Goal: Find specific page/section: Find specific page/section

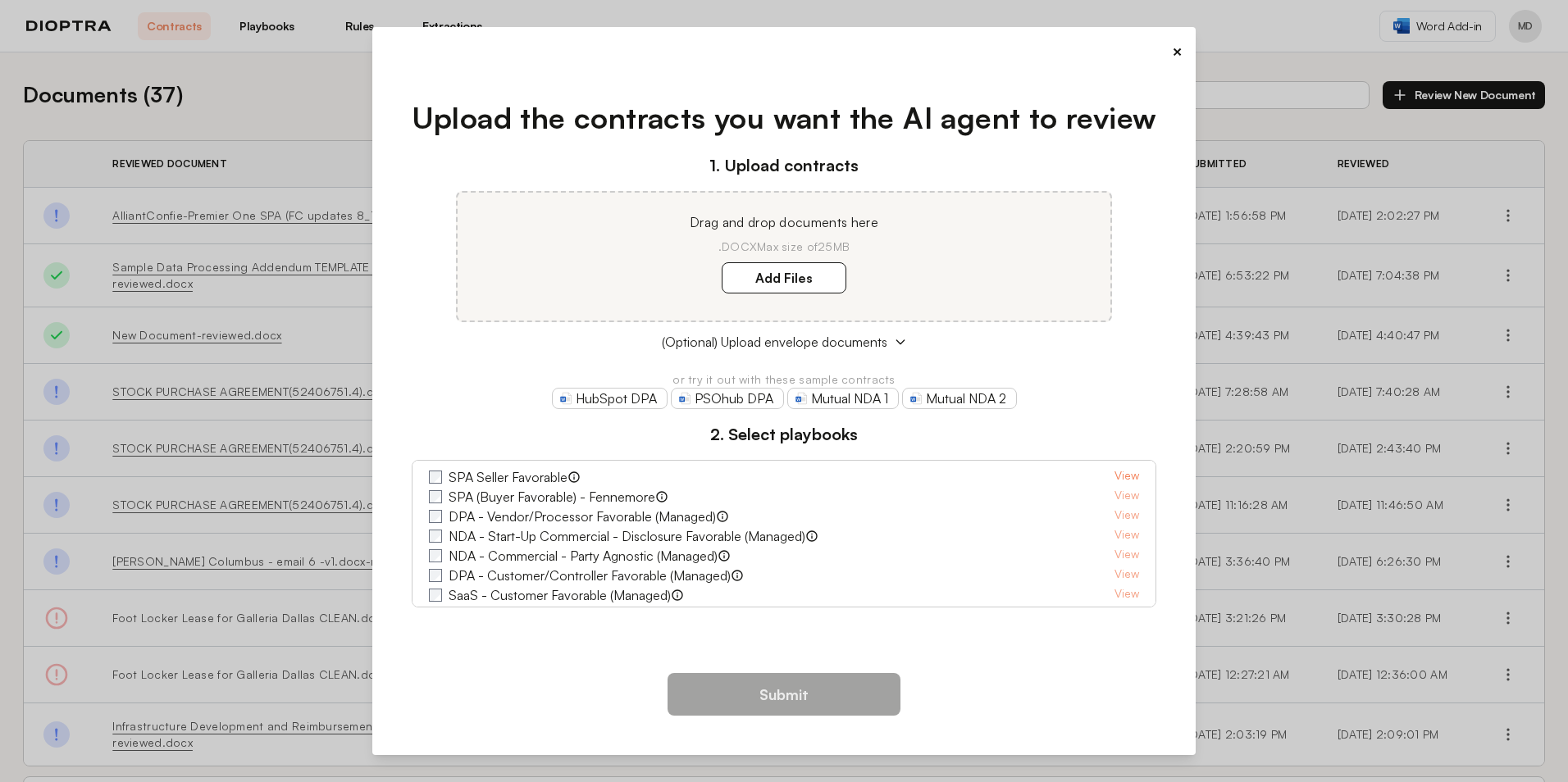
click at [1115, 477] on link "View" at bounding box center [1127, 477] width 25 height 20
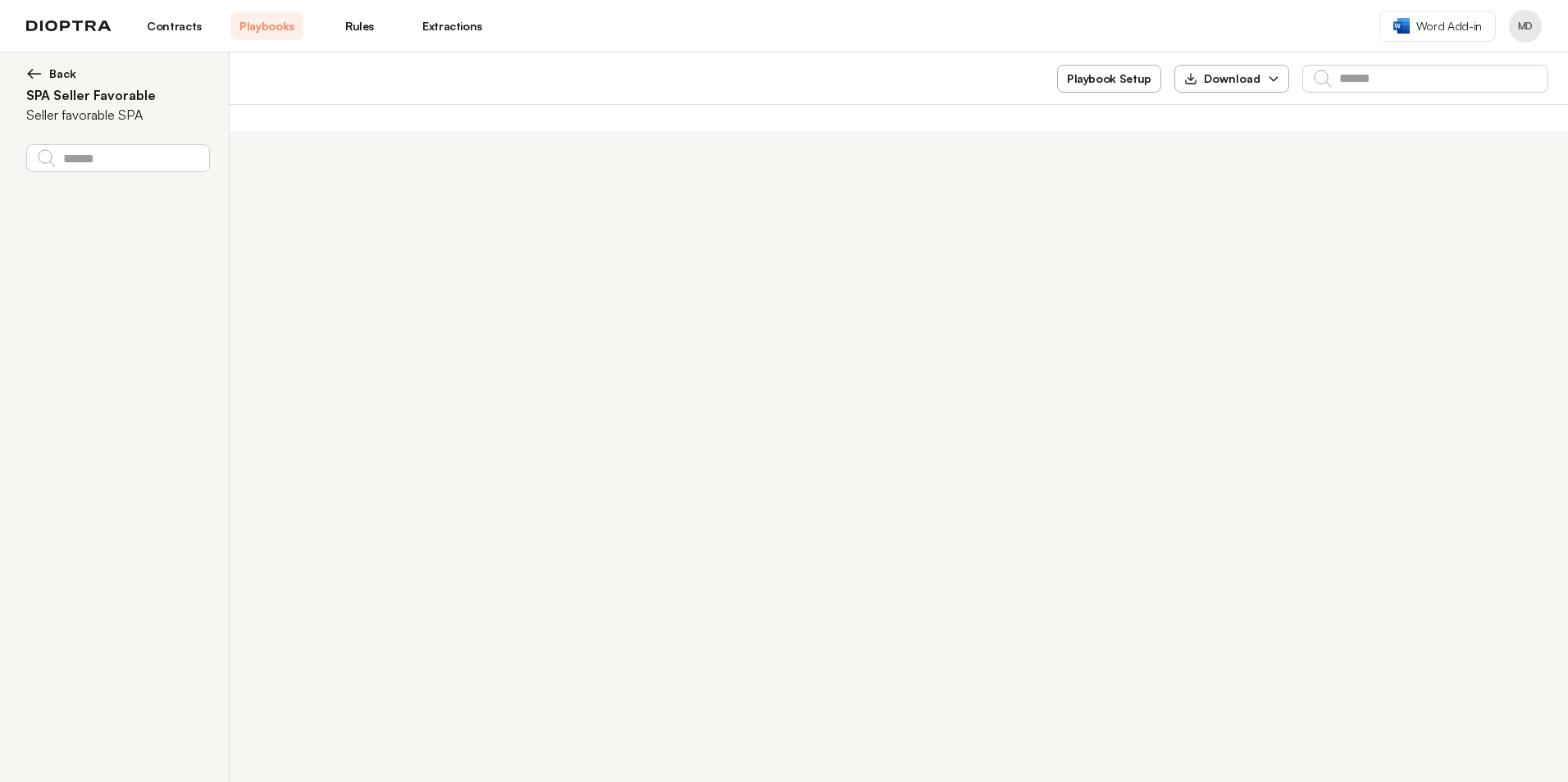
click at [72, 92] on h2 "SPA Seller Favorable" at bounding box center [117, 95] width 183 height 20
click at [63, 124] on p "Seller favorable SPA" at bounding box center [84, 122] width 117 height 20
click at [172, 26] on link "Contracts" at bounding box center [174, 26] width 73 height 27
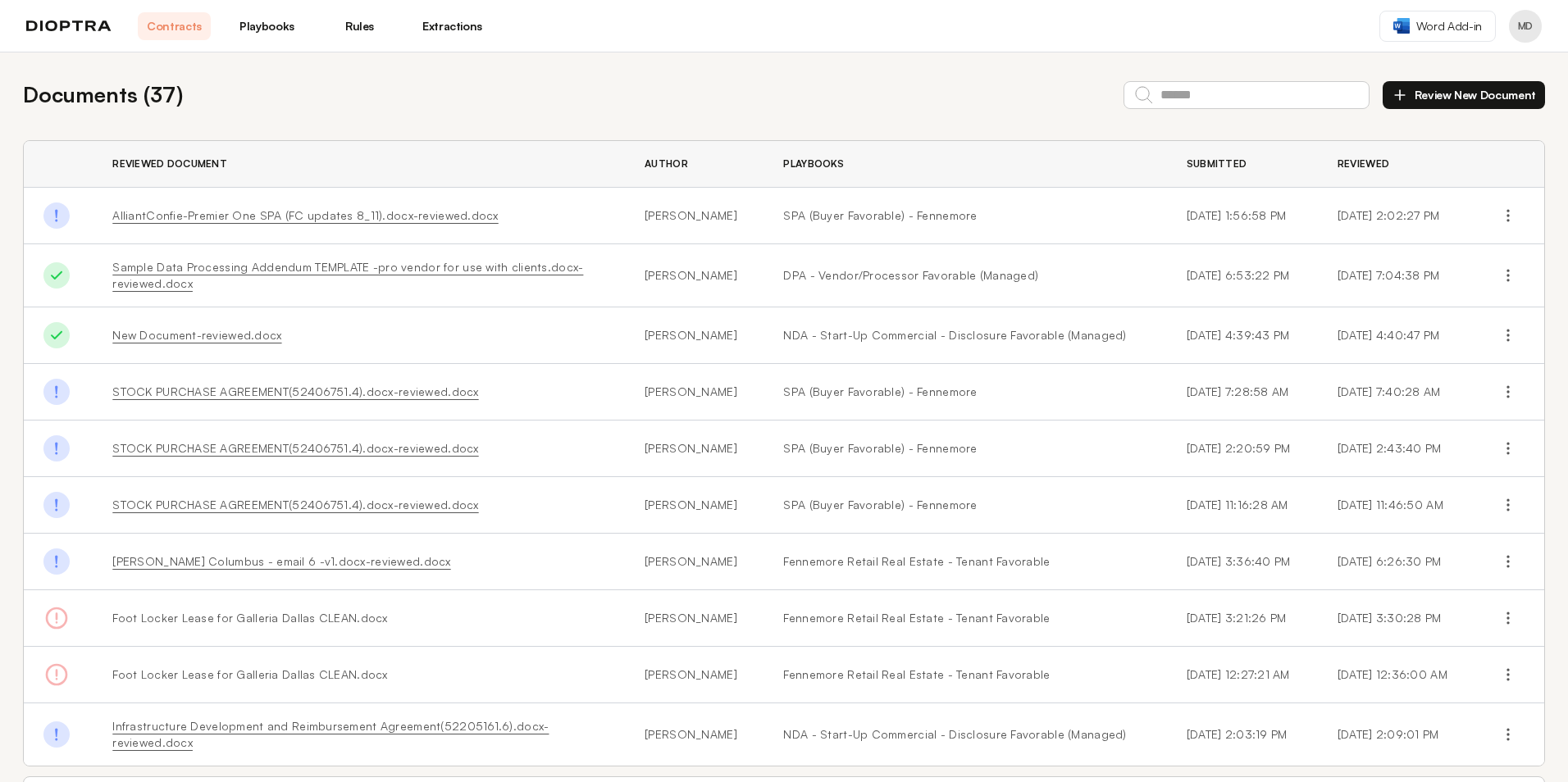
click at [252, 27] on link "Playbooks" at bounding box center [267, 26] width 73 height 27
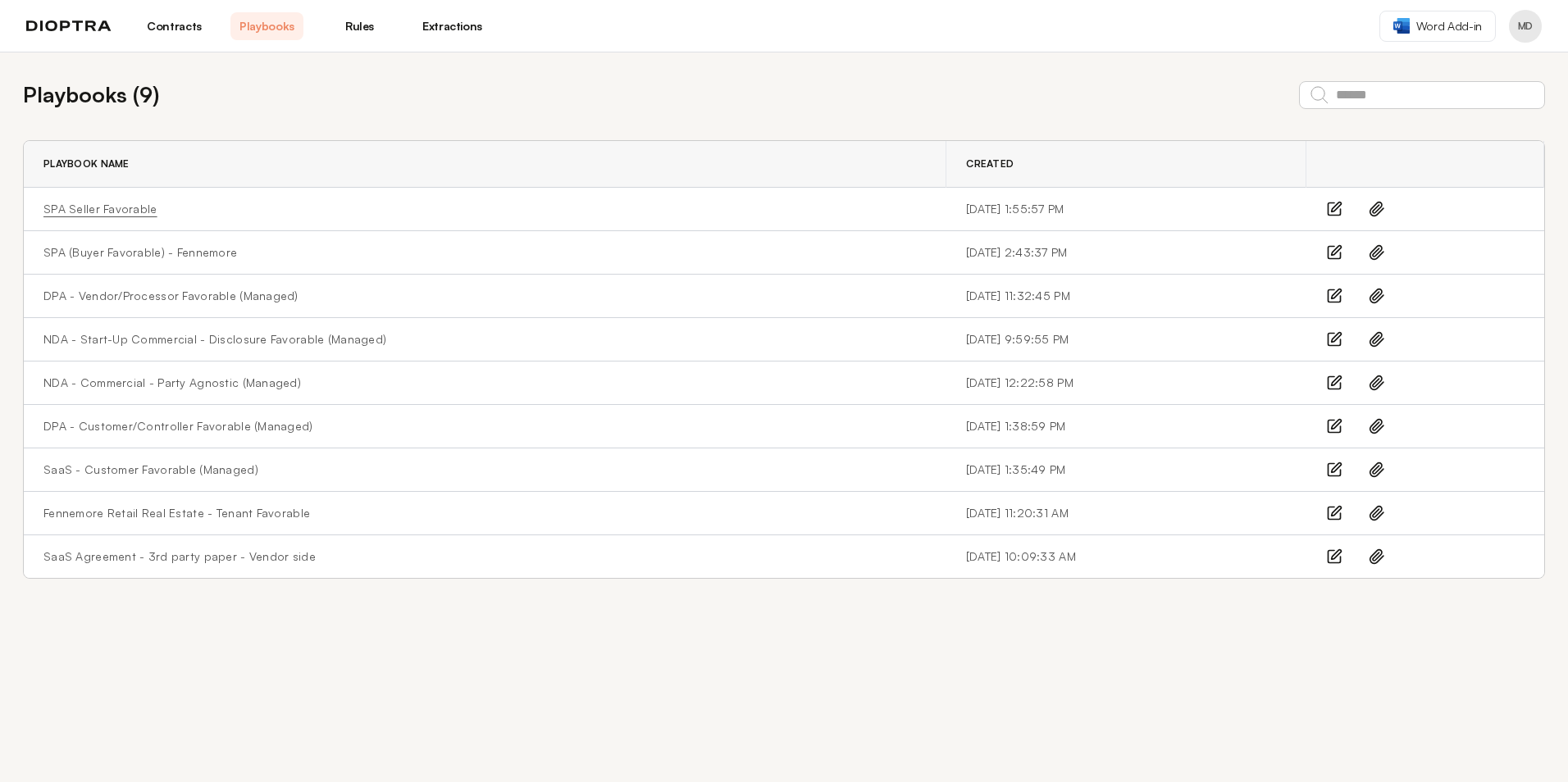
click at [120, 208] on link "SPA Seller Favorable" at bounding box center [100, 209] width 114 height 17
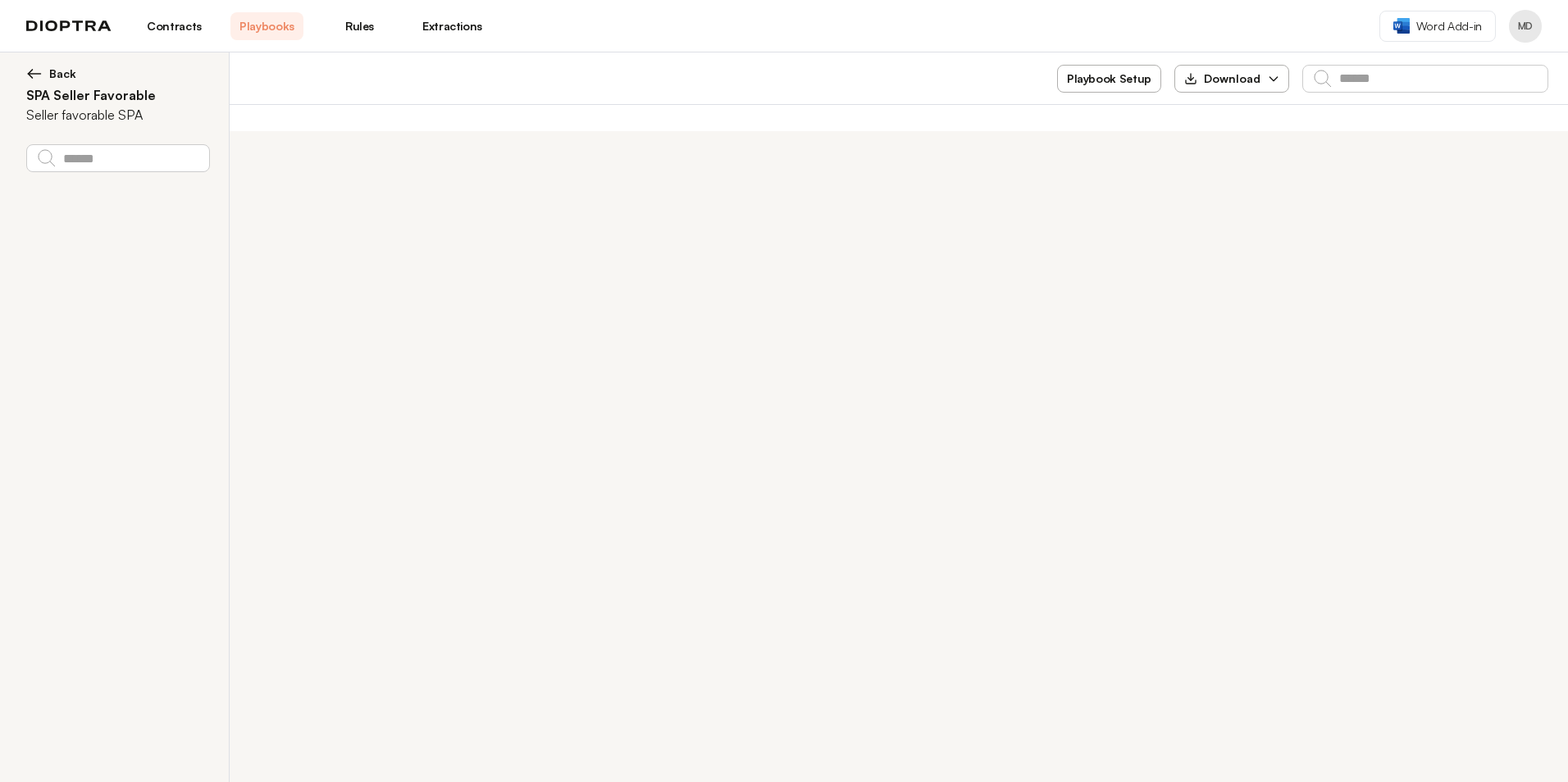
click at [160, 29] on link "Contracts" at bounding box center [174, 26] width 73 height 27
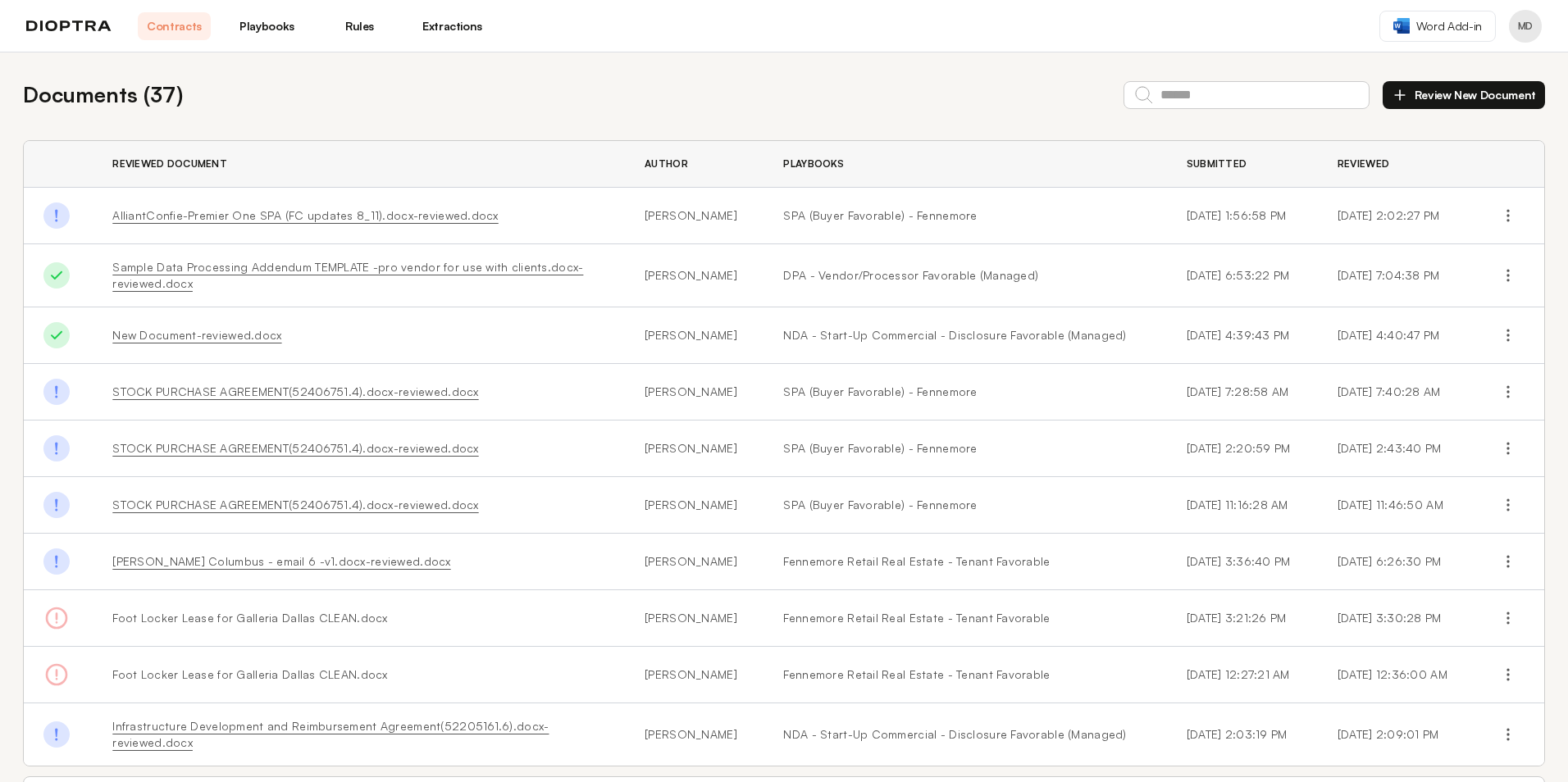
click at [265, 26] on link "Playbooks" at bounding box center [267, 26] width 73 height 27
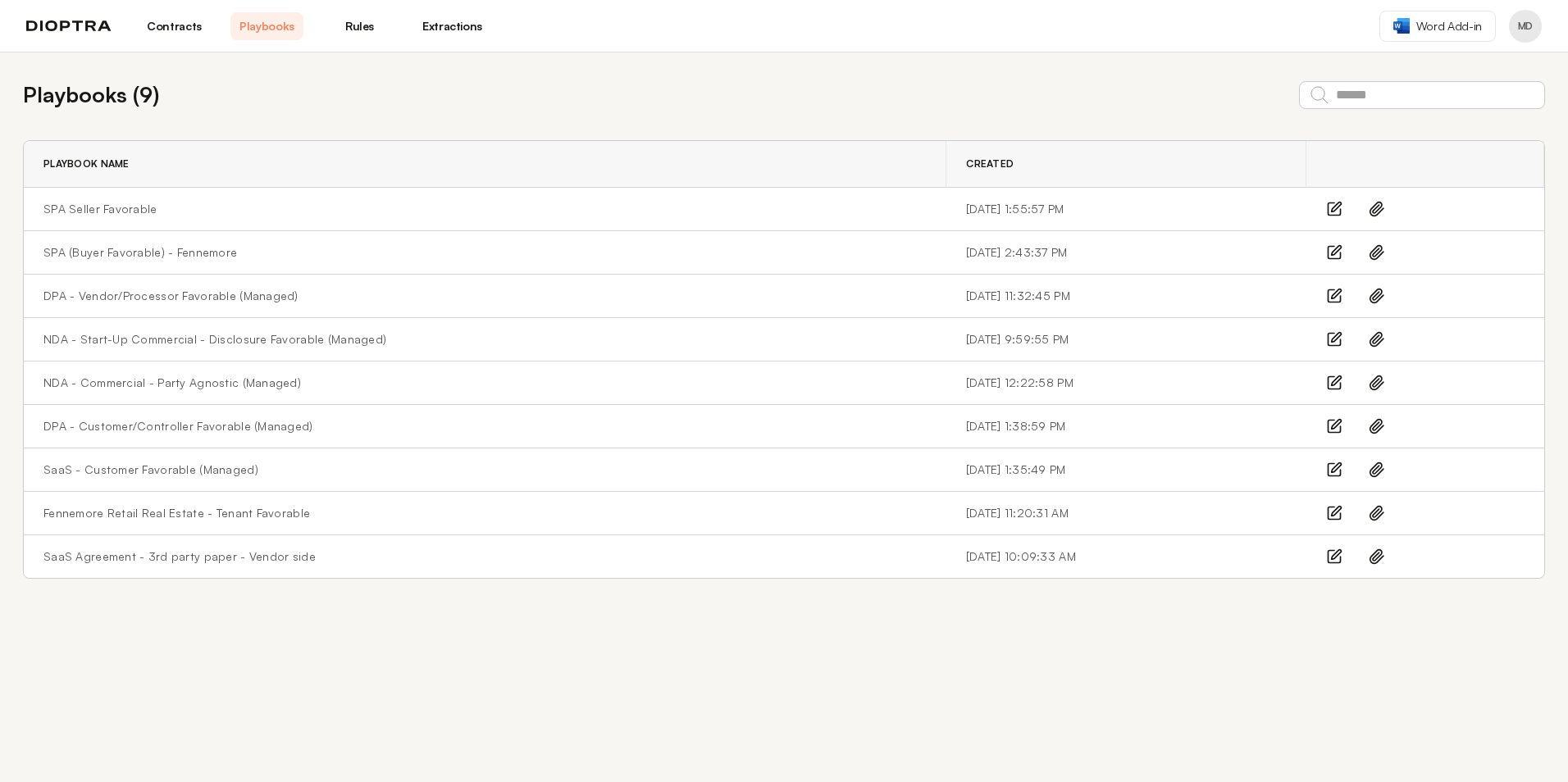
click at [1336, 208] on icon at bounding box center [1337, 207] width 10 height 10
click at [122, 255] on link "SPA (Buyer Favorable) - Fennemore" at bounding box center [140, 252] width 193 height 17
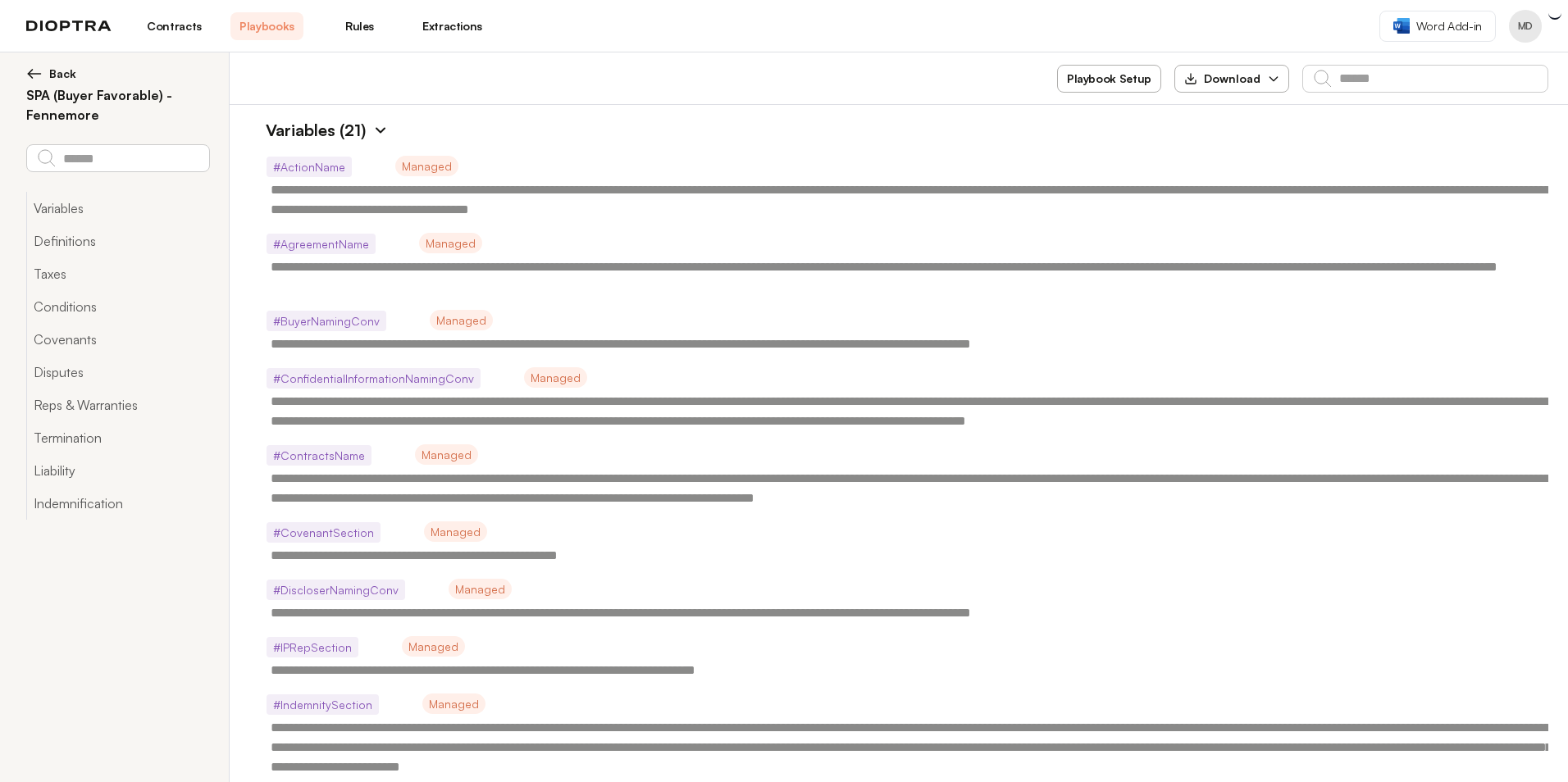
type textarea "*"
